Goal: Task Accomplishment & Management: Use online tool/utility

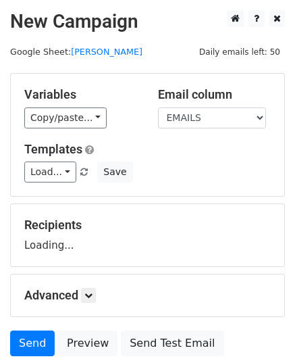
click at [43, 183] on div "Variables Copy/paste... {{EMAILS}} Email column EMAILS Templates Load... Left C…" at bounding box center [147, 135] width 273 height 122
click at [47, 178] on link "Load..." at bounding box center [50, 171] width 52 height 21
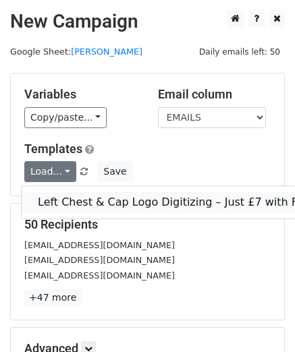
click at [85, 200] on link "Left Chest & Cap Logo Digitizing – Just £7 with Free Edits!" at bounding box center [193, 203] width 343 height 22
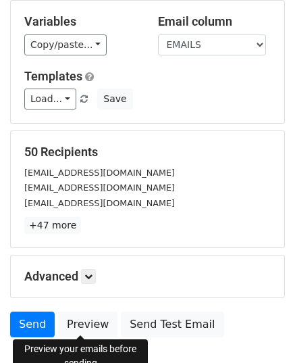
scroll to position [159, 0]
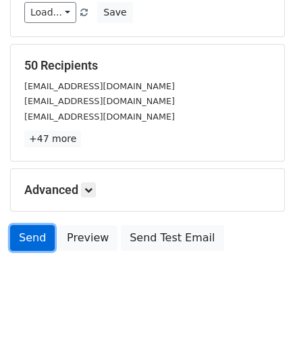
click at [38, 232] on link "Send" at bounding box center [32, 238] width 45 height 26
